Goal: Information Seeking & Learning: Learn about a topic

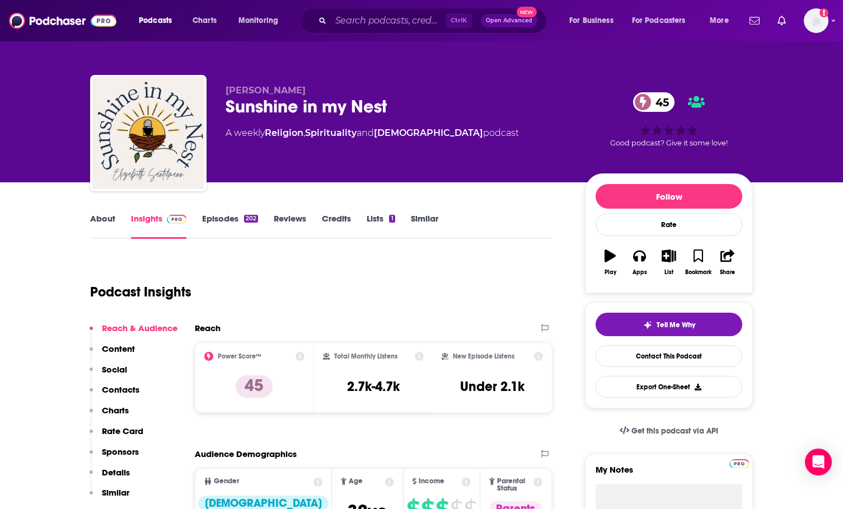
click at [91, 220] on link "About" at bounding box center [102, 226] width 25 height 26
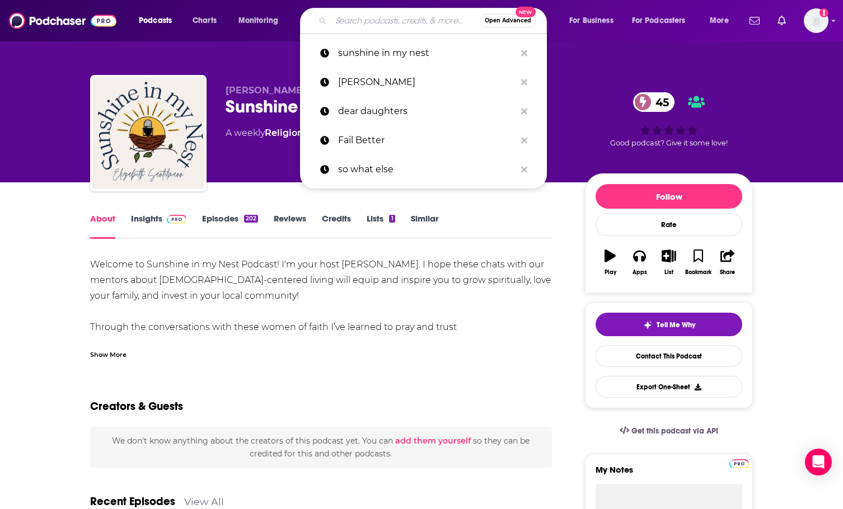
click at [358, 25] on input "Search podcasts, credits, & more..." at bounding box center [405, 21] width 149 height 18
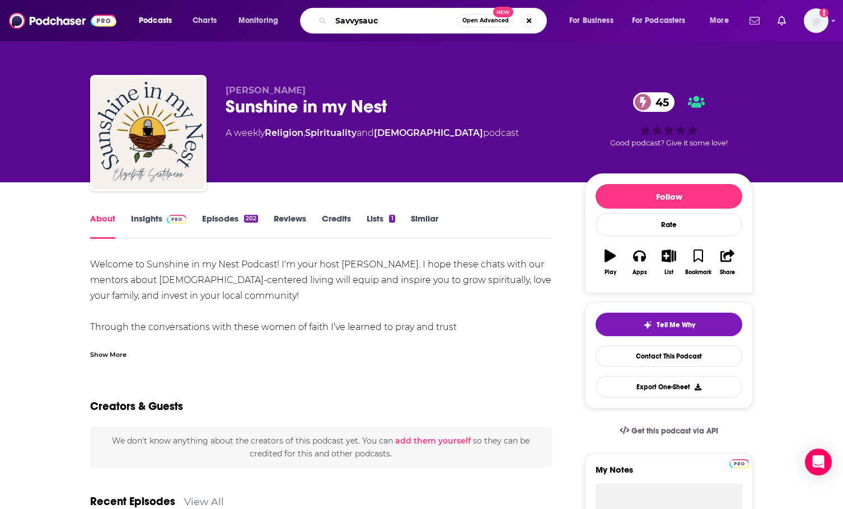
type input "Savvysauce"
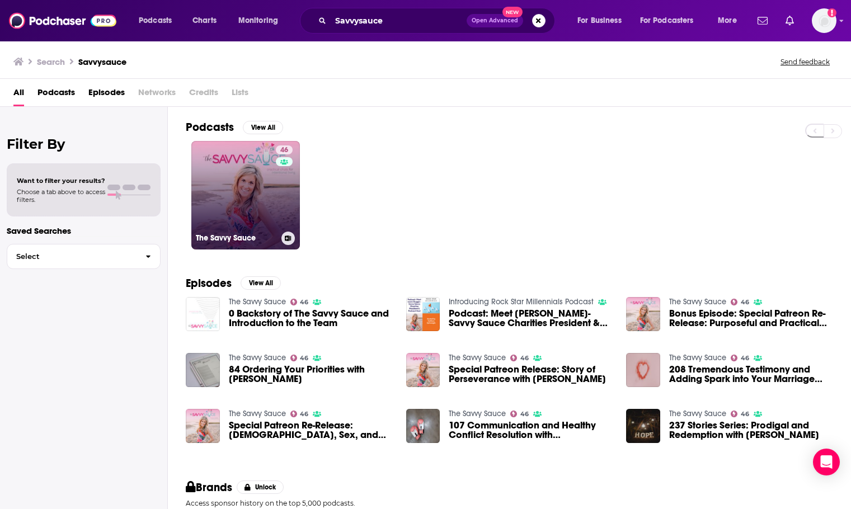
click at [272, 179] on link "46 The Savvy Sauce" at bounding box center [245, 195] width 109 height 109
